Goal: Information Seeking & Learning: Understand process/instructions

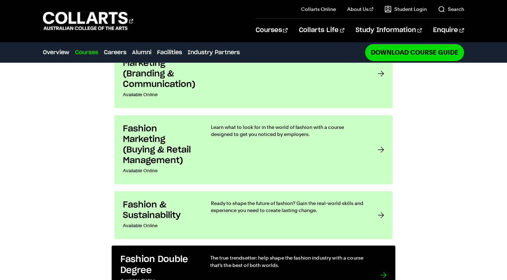
scroll to position [510, 0]
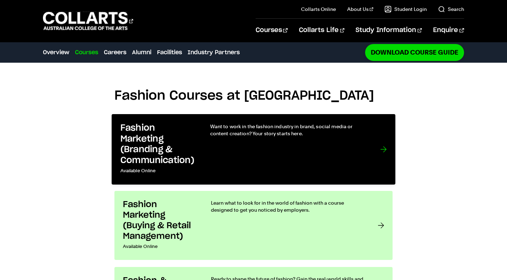
click at [147, 123] on h3 "Fashion Marketing (Branding & Communication)" at bounding box center [157, 144] width 75 height 43
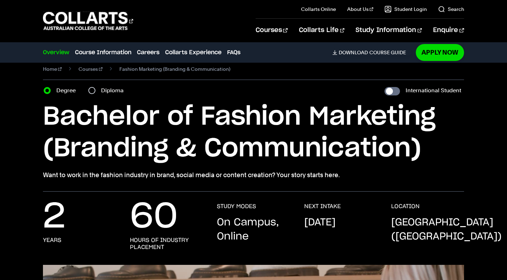
scroll to position [8, 0]
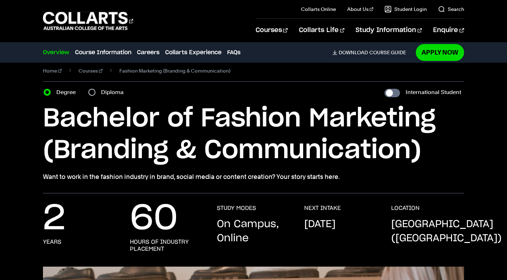
click at [91, 89] on input "Diploma" at bounding box center [91, 92] width 7 height 7
radio input "true"
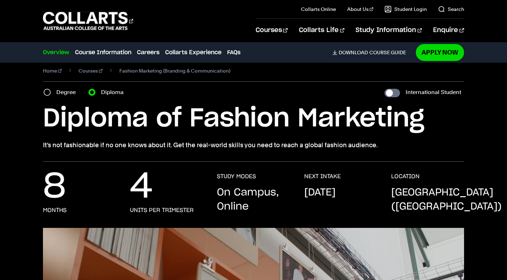
click at [64, 91] on label "Degree" at bounding box center [68, 92] width 24 height 10
click at [51, 91] on input "Degree" at bounding box center [47, 92] width 7 height 7
radio input "true"
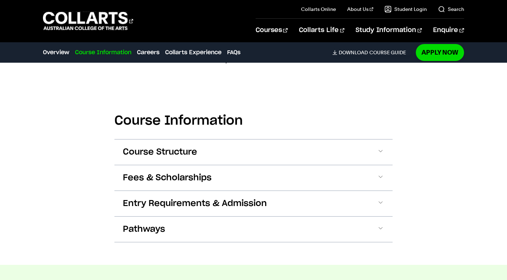
scroll to position [705, 0]
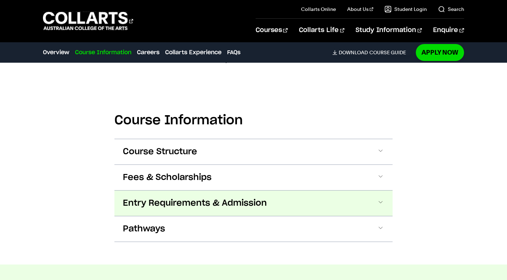
click at [135, 197] on button "Entry Requirements & Admission" at bounding box center [253, 202] width 278 height 25
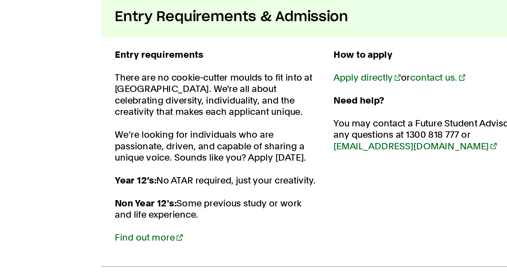
scroll to position [791, 0]
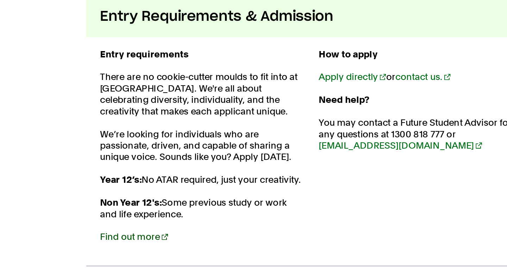
click at [123, 250] on link "Find out more" at bounding box center [144, 253] width 42 height 7
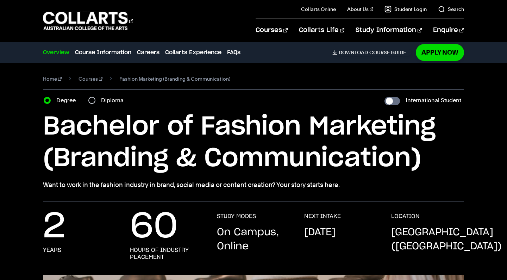
scroll to position [0, 0]
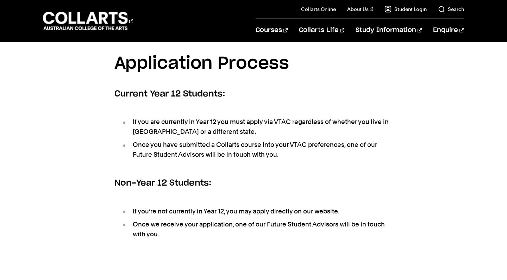
scroll to position [162, 0]
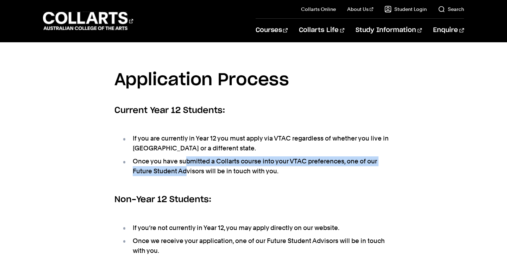
drag, startPoint x: 185, startPoint y: 127, endPoint x: 188, endPoint y: 139, distance: 11.6
click at [188, 156] on li "Once you have submitted a Collarts course into your VTAC preferences, one of ou…" at bounding box center [256, 166] width 271 height 20
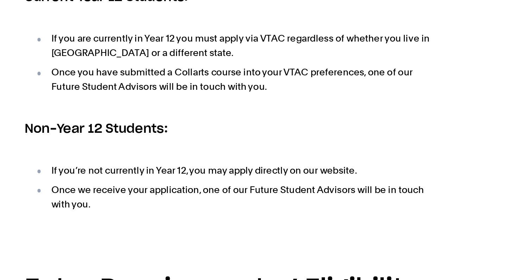
scroll to position [185, 0]
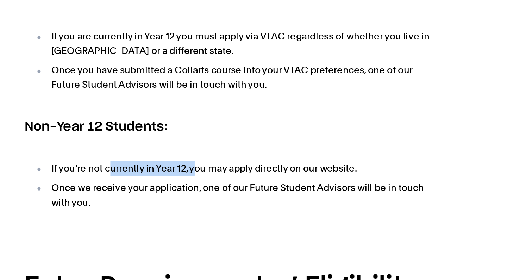
drag, startPoint x: 74, startPoint y: 81, endPoint x: 133, endPoint y: 81, distance: 59.1
click at [133, 200] on li "If you’re not currently in Year 12, you may apply directly on our website." at bounding box center [256, 205] width 271 height 10
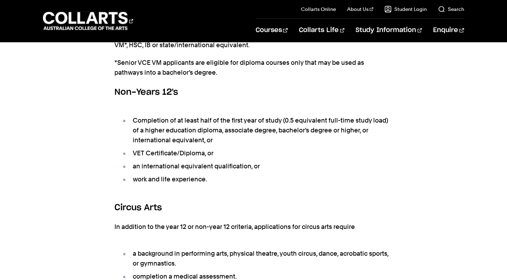
scroll to position [498, 0]
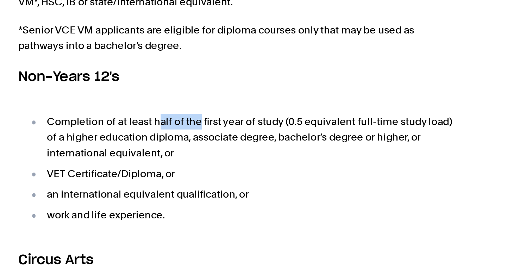
drag, startPoint x: 99, startPoint y: 46, endPoint x: 126, endPoint y: 46, distance: 27.4
click at [126, 171] on li "Completion of at least half of the first year of study (0.5 equivalent full-tim…" at bounding box center [256, 186] width 271 height 30
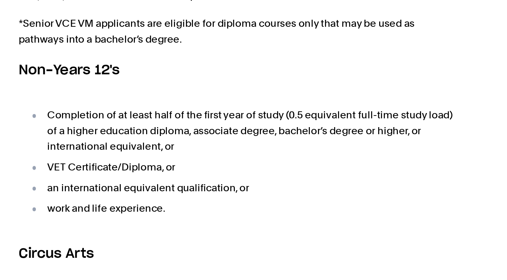
scroll to position [574, 0]
